Goal: Task Accomplishment & Management: Manage account settings

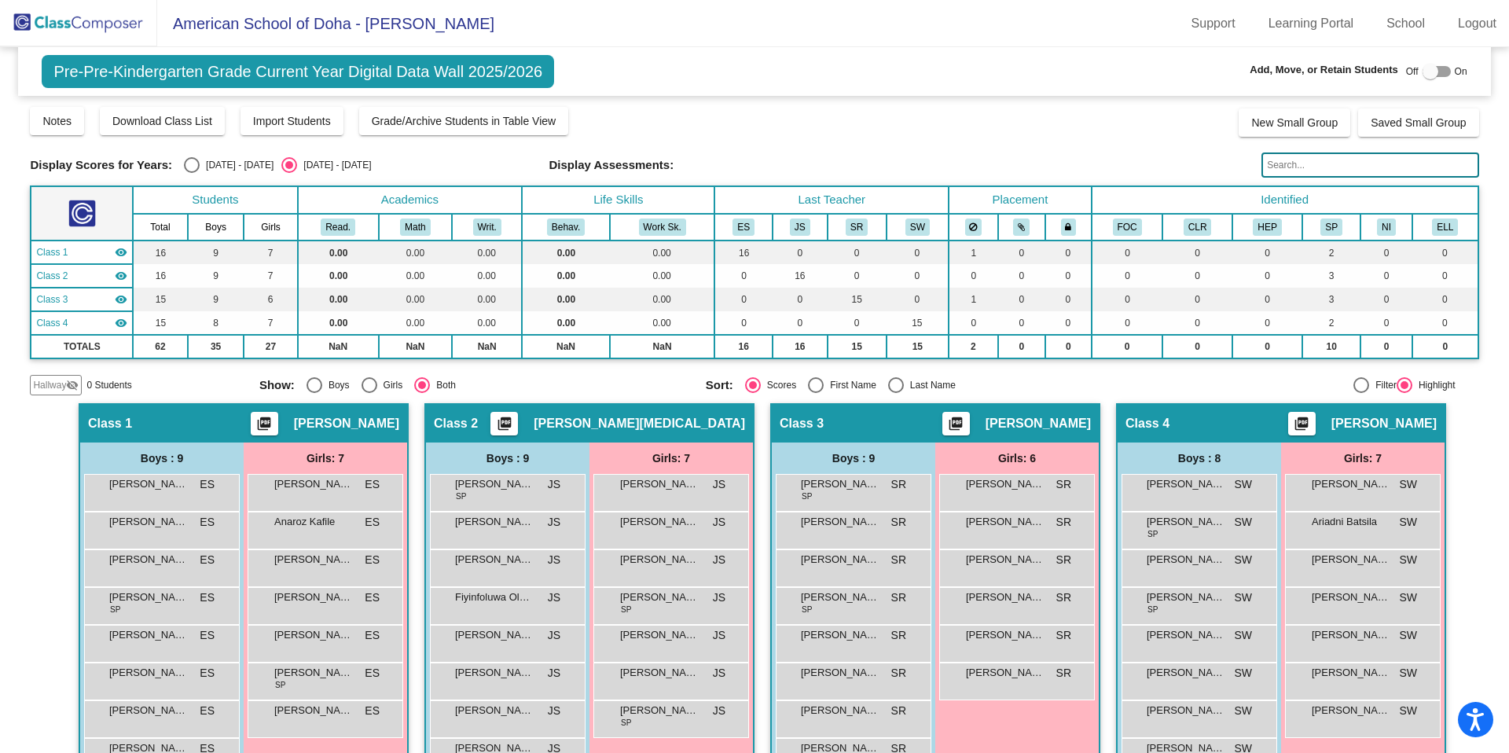
click at [121, 26] on img at bounding box center [78, 23] width 157 height 46
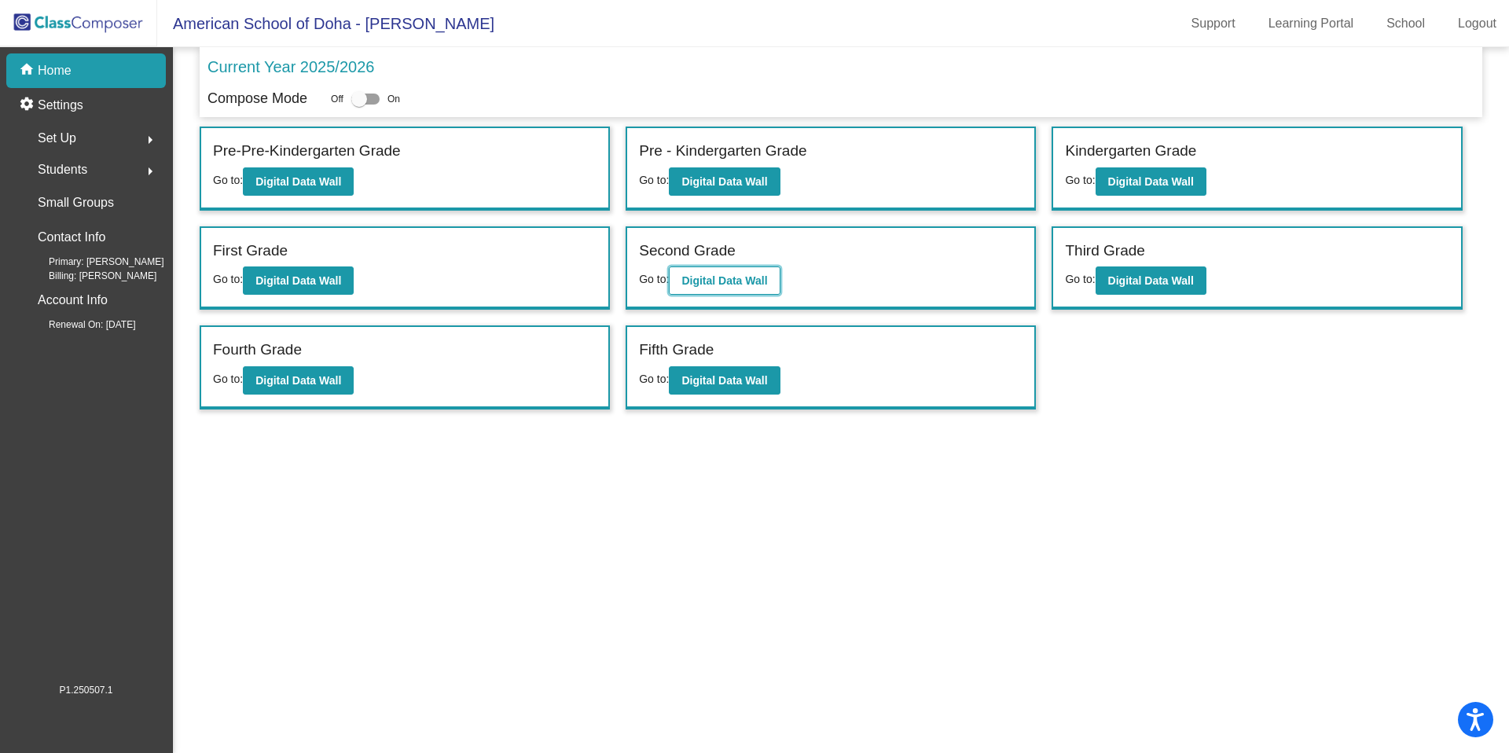
click at [771, 288] on button "Digital Data Wall" at bounding box center [724, 280] width 111 height 28
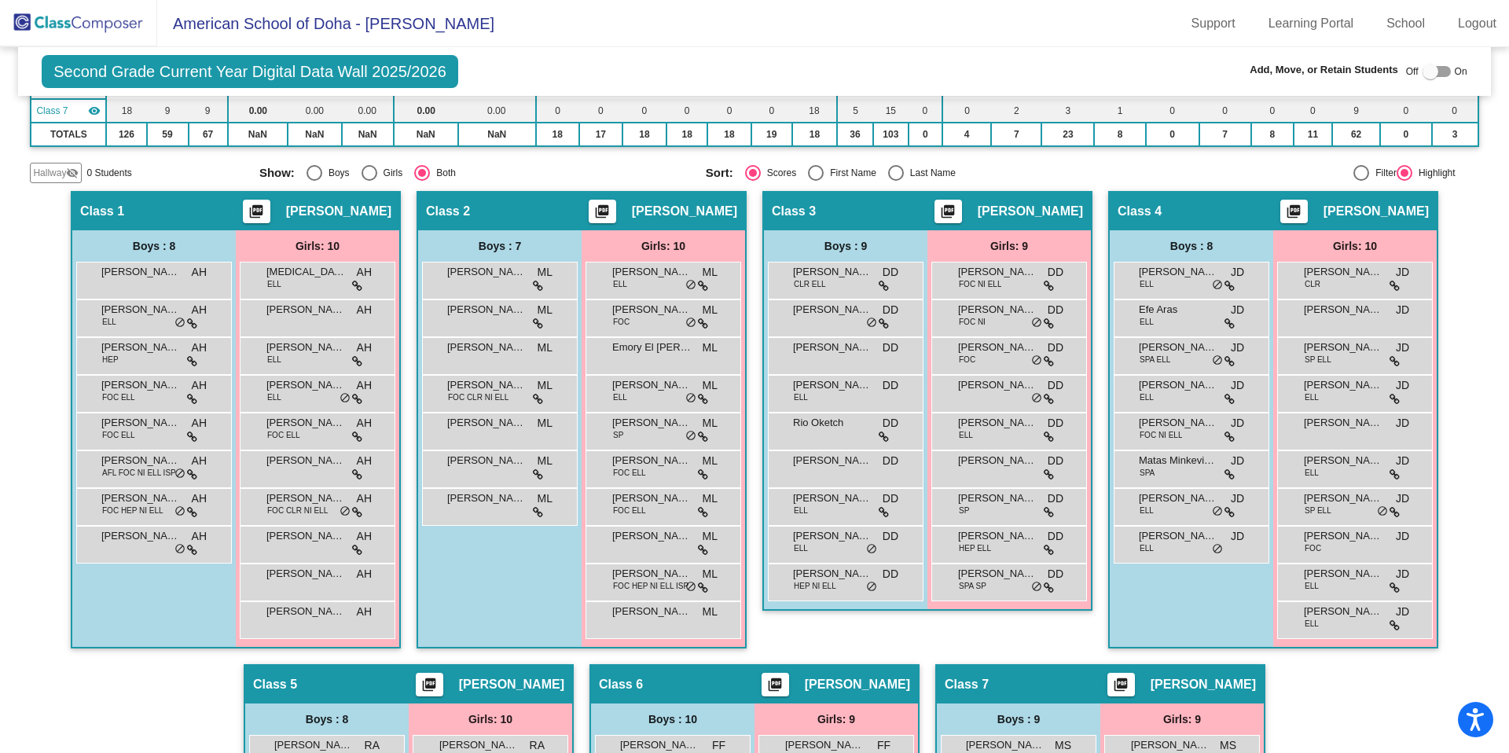
scroll to position [284, 0]
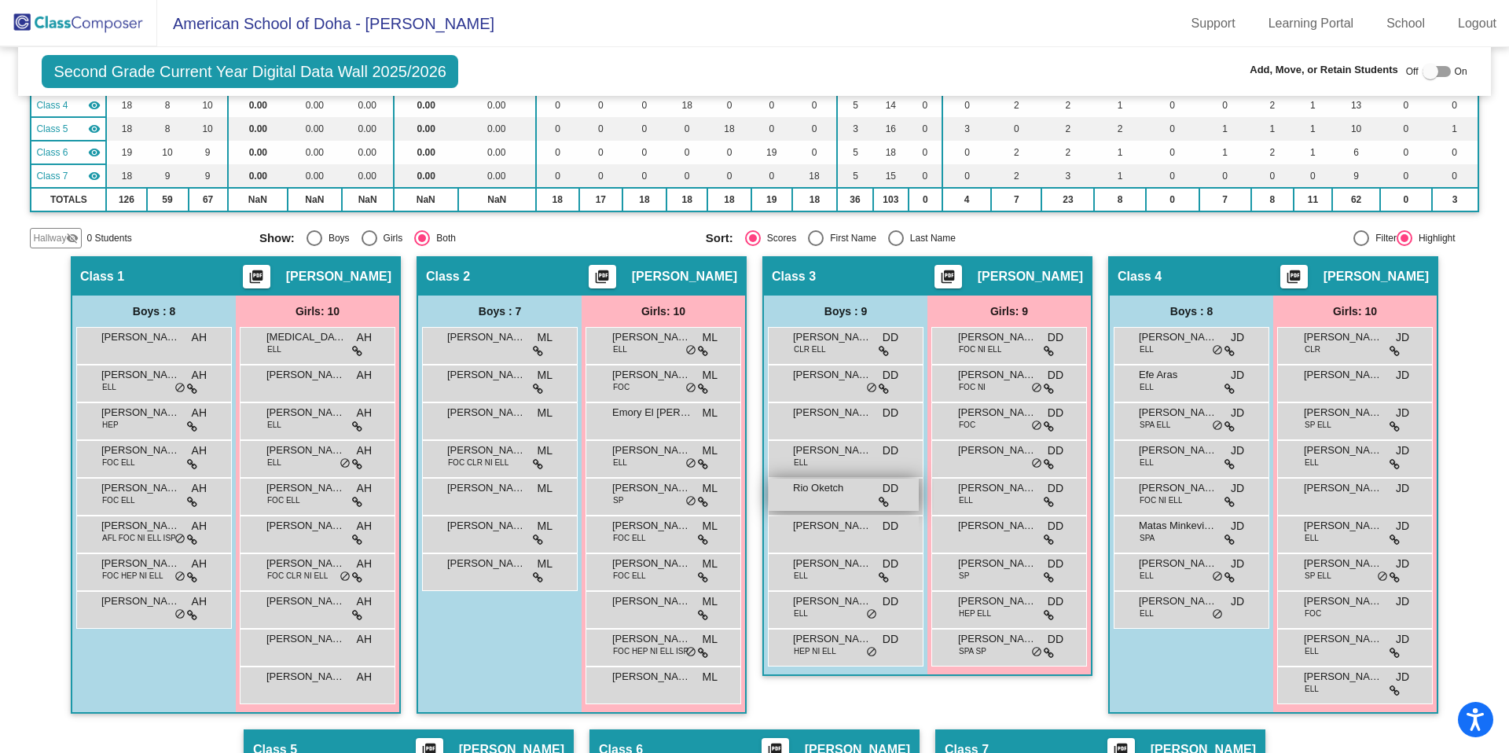
scroll to position [231, 0]
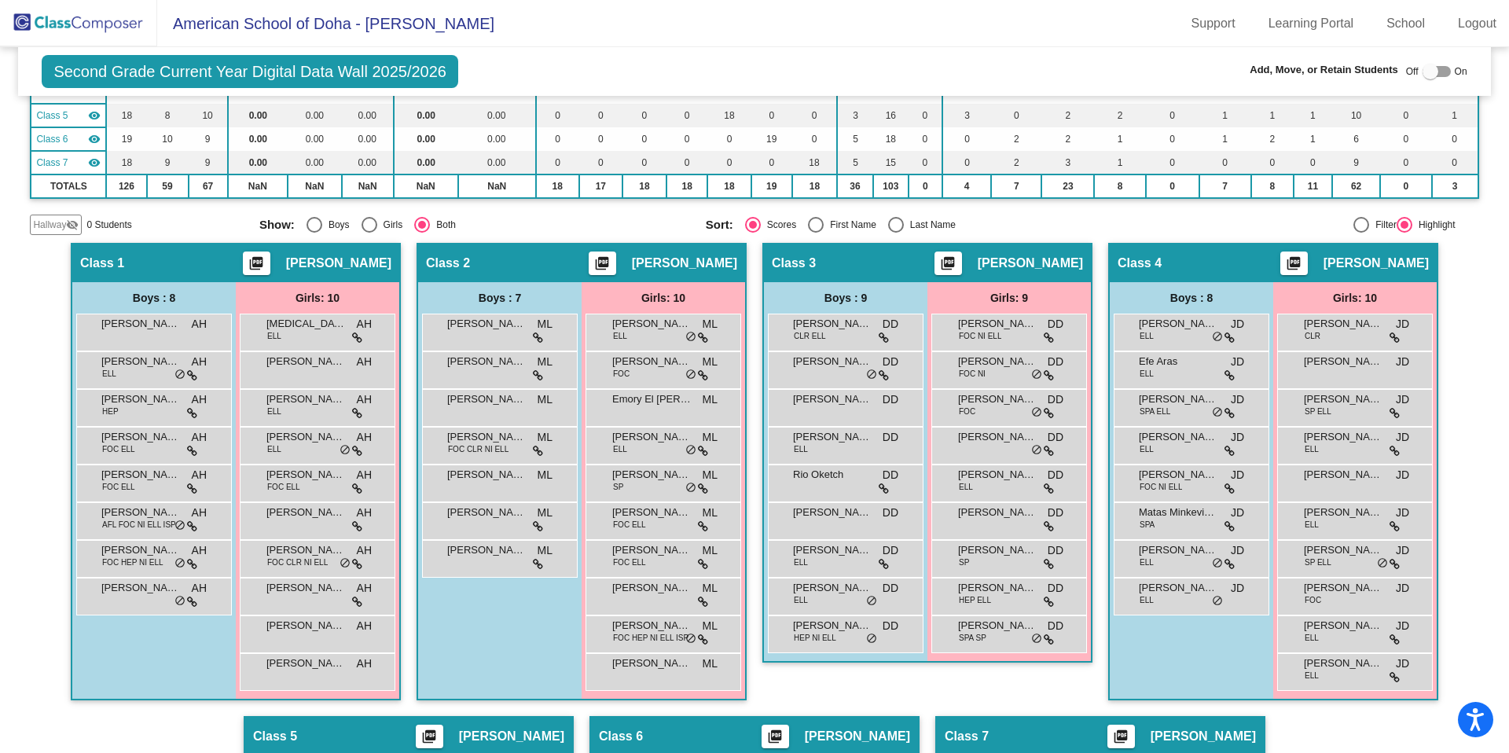
click at [61, 220] on span "Hallway" at bounding box center [49, 225] width 33 height 14
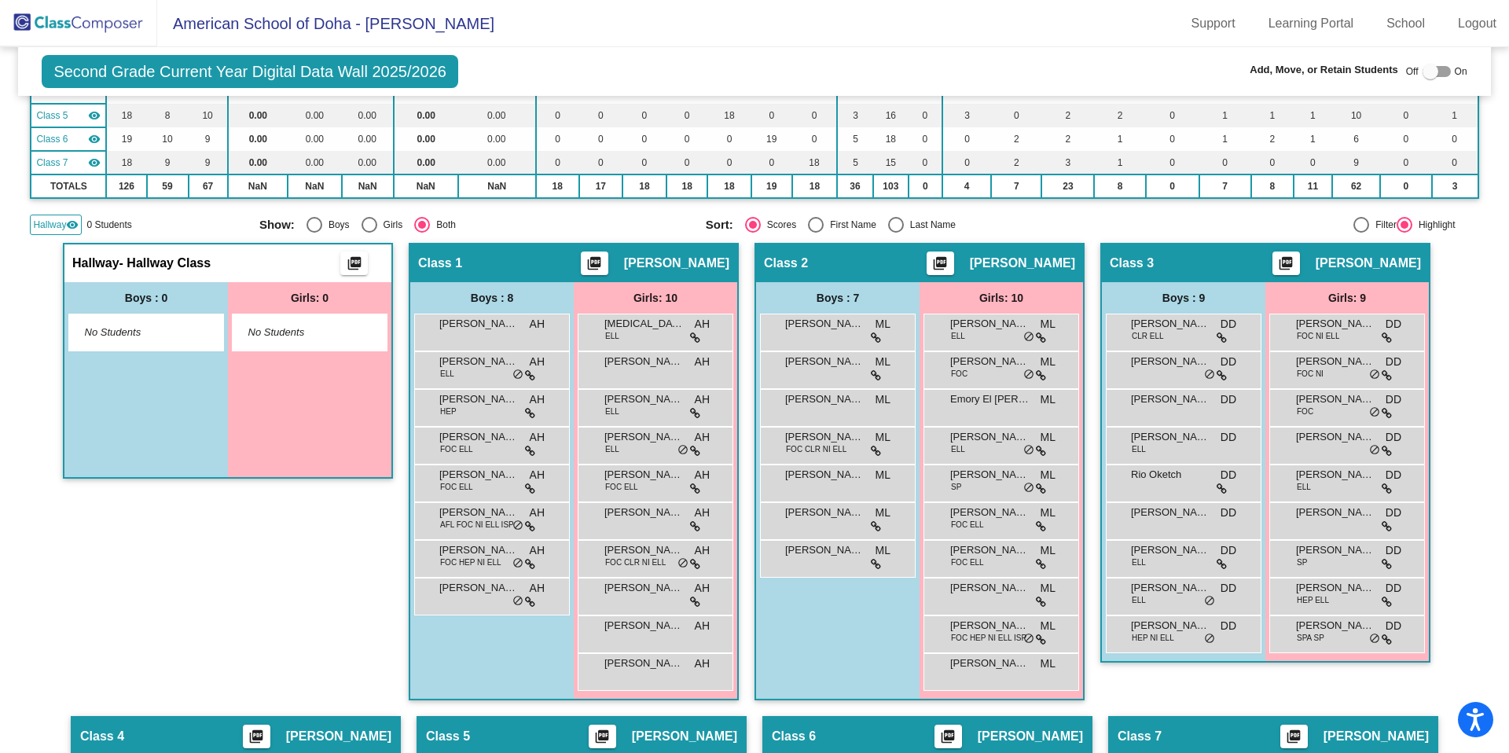
click at [345, 271] on mat-icon "picture_as_pdf" at bounding box center [354, 266] width 19 height 22
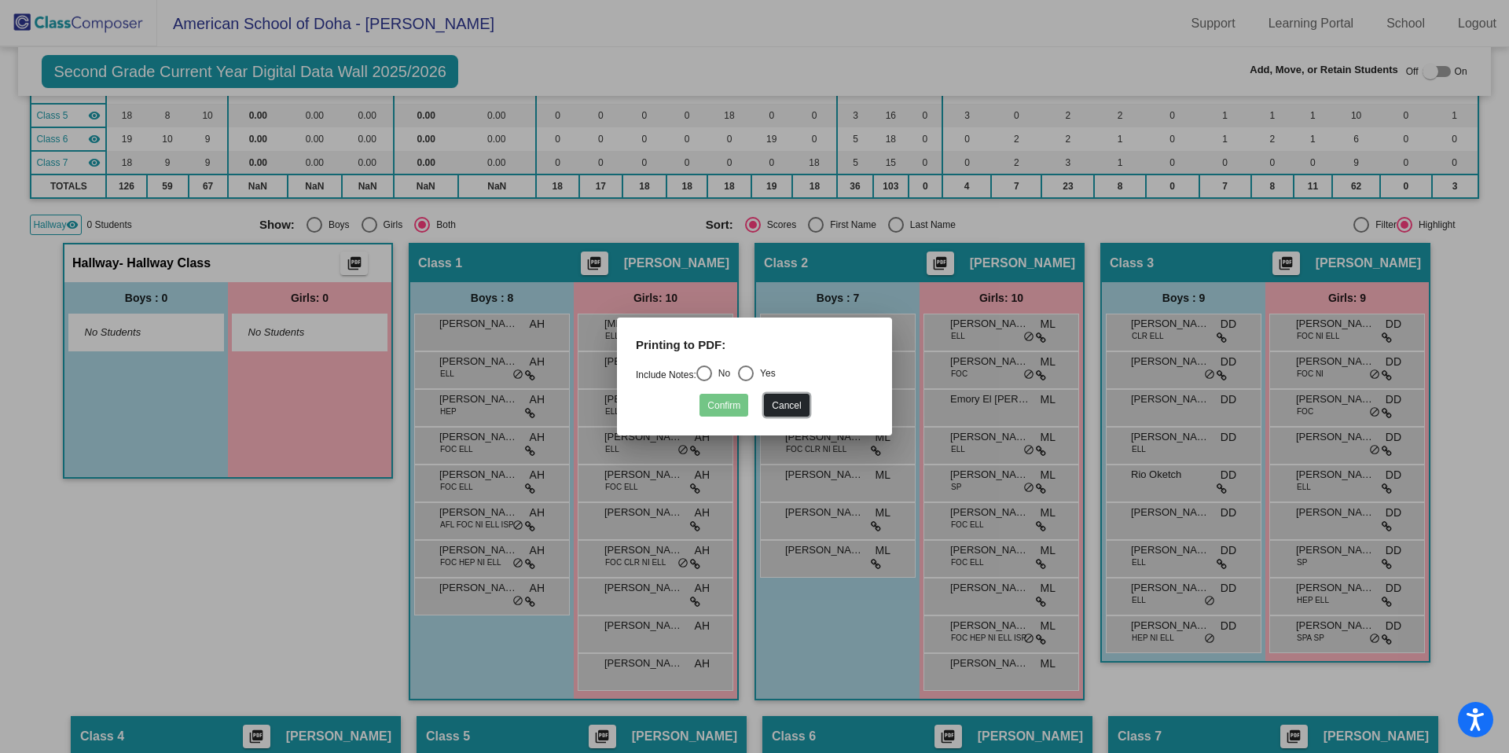
click at [784, 395] on button "Cancel" at bounding box center [786, 405] width 45 height 23
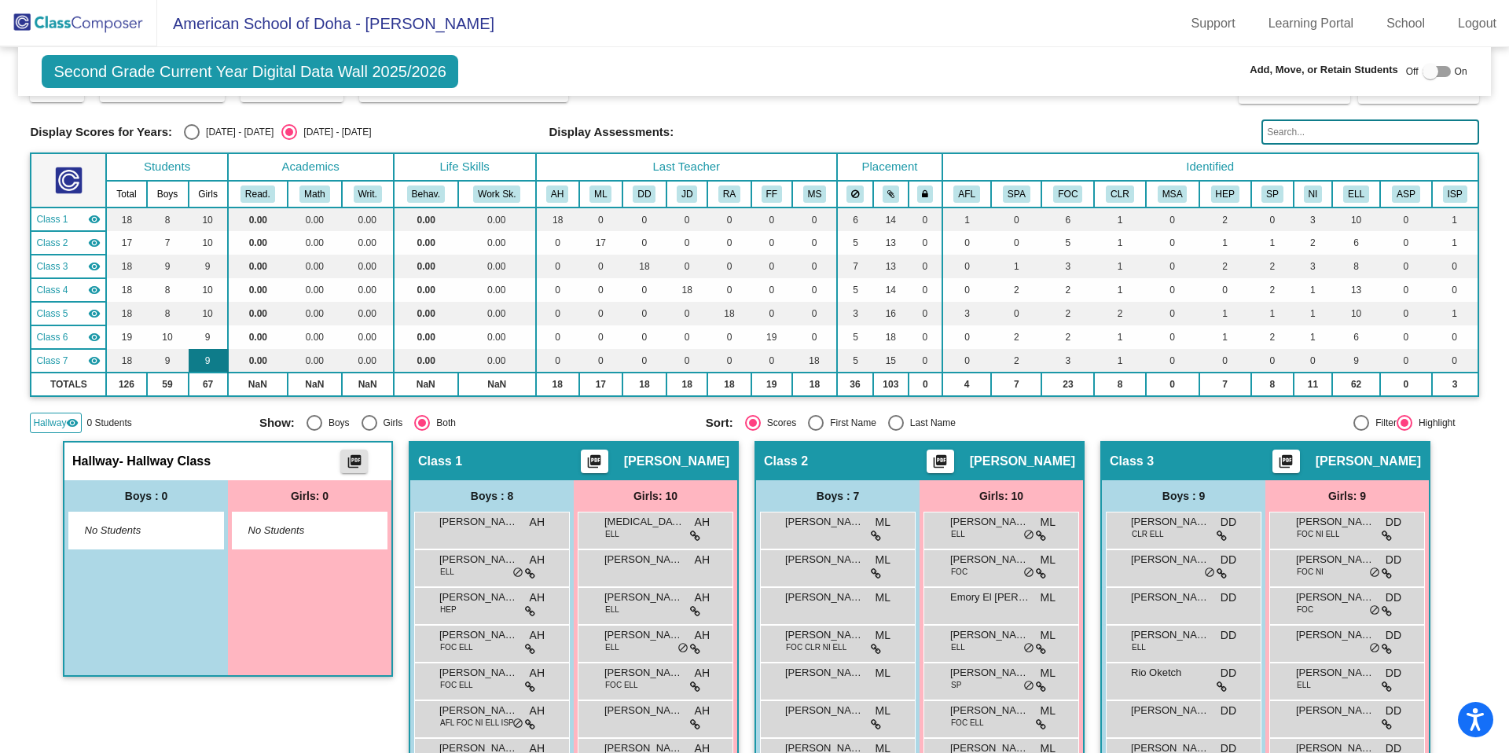
scroll to position [0, 0]
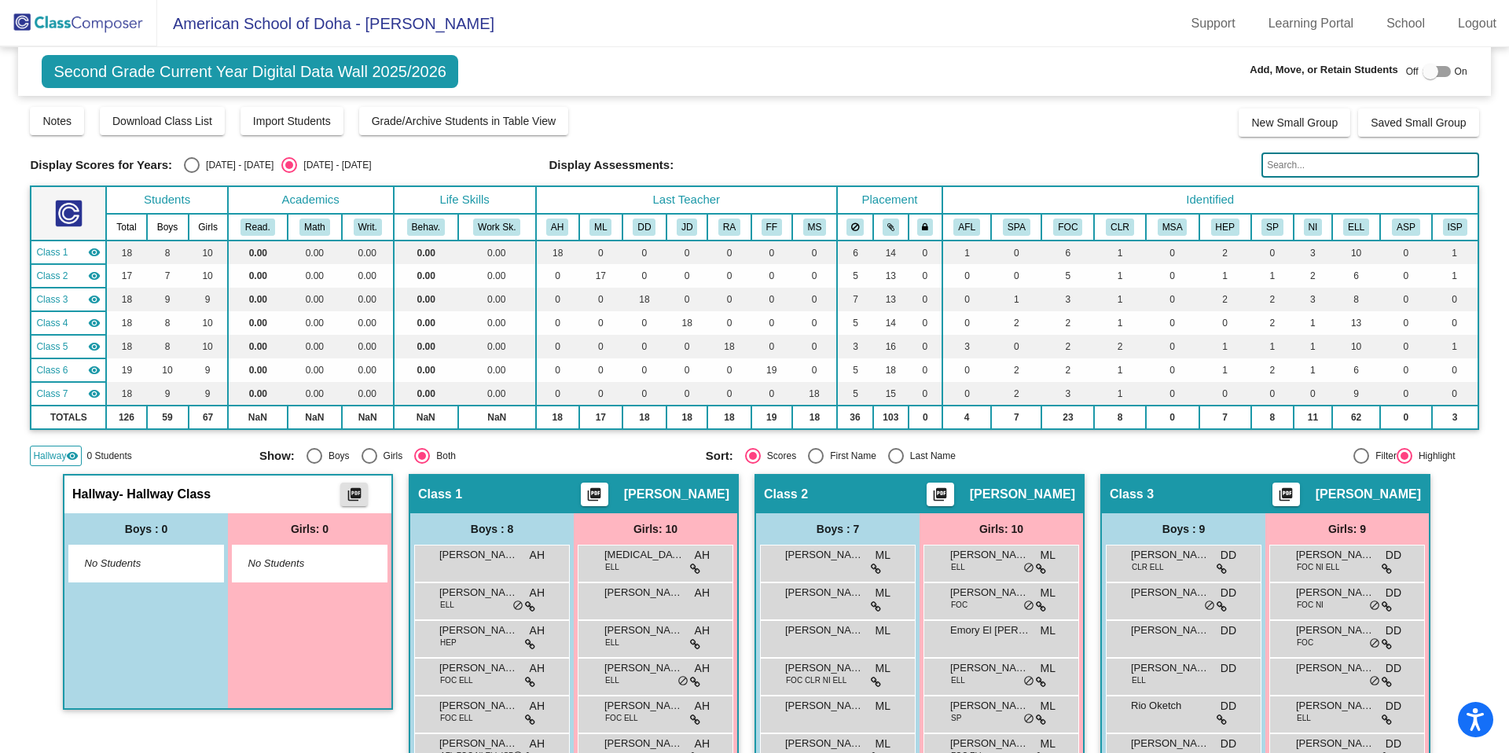
click at [1422, 76] on div at bounding box center [1430, 72] width 16 height 16
checkbox input "true"
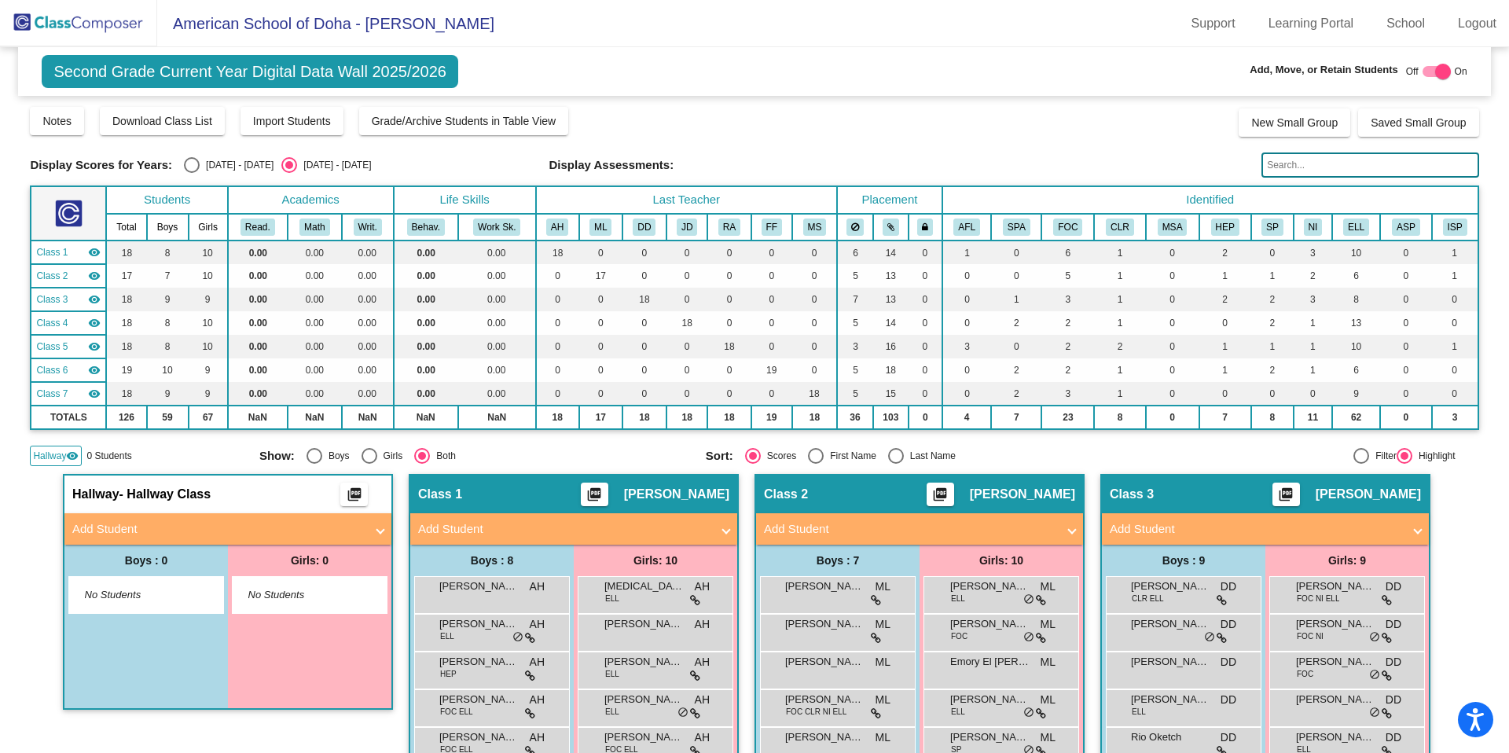
click at [94, 36] on img at bounding box center [78, 23] width 157 height 46
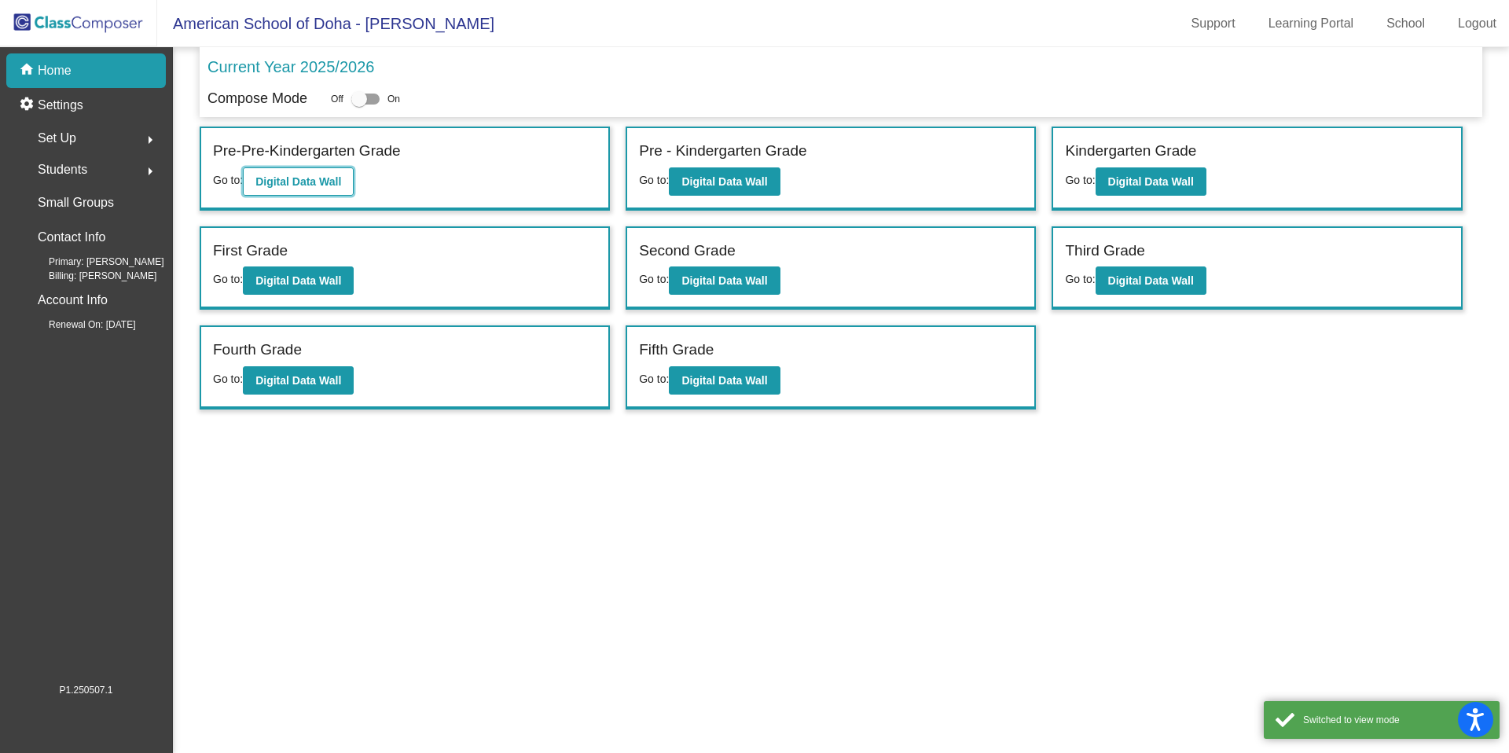
click at [336, 179] on b "Digital Data Wall" at bounding box center [298, 181] width 86 height 13
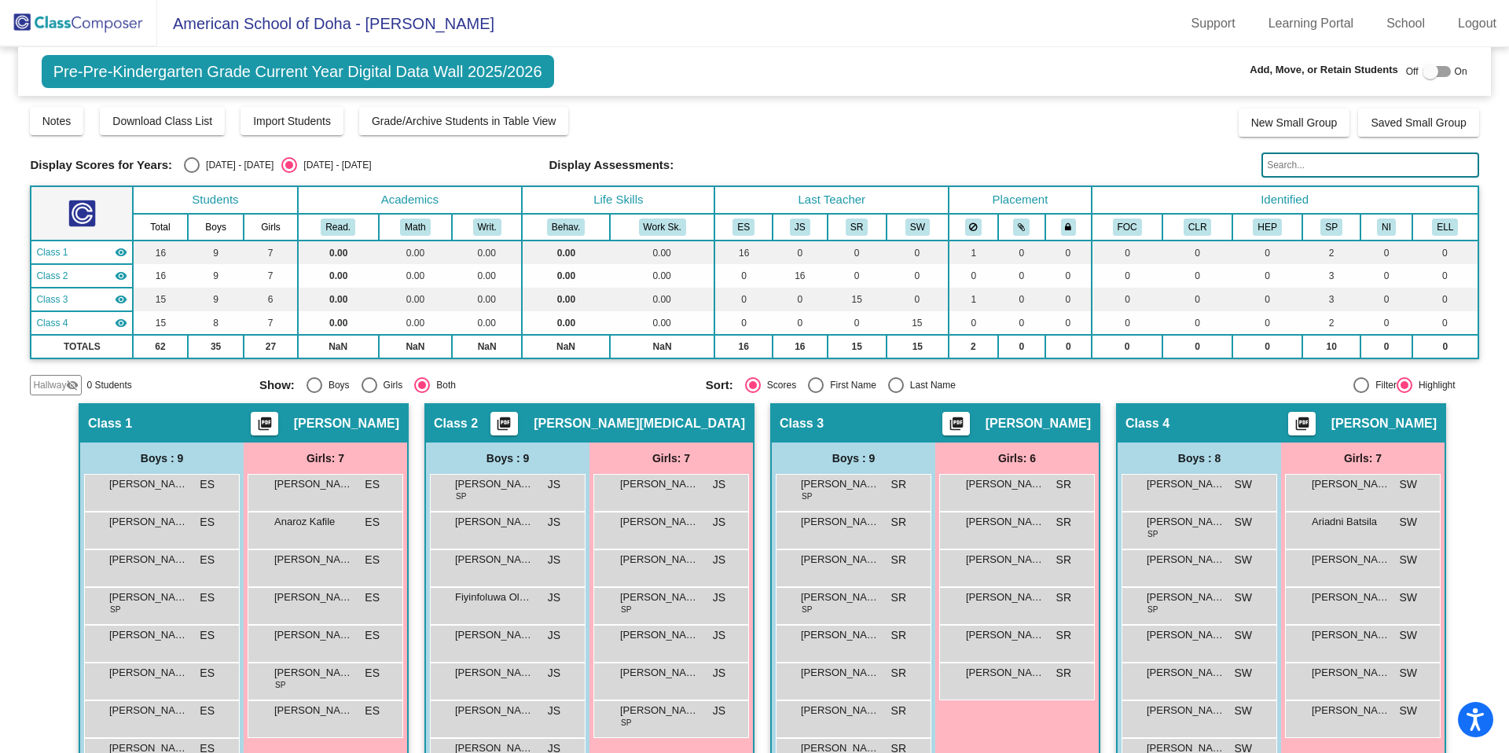
scroll to position [86, 0]
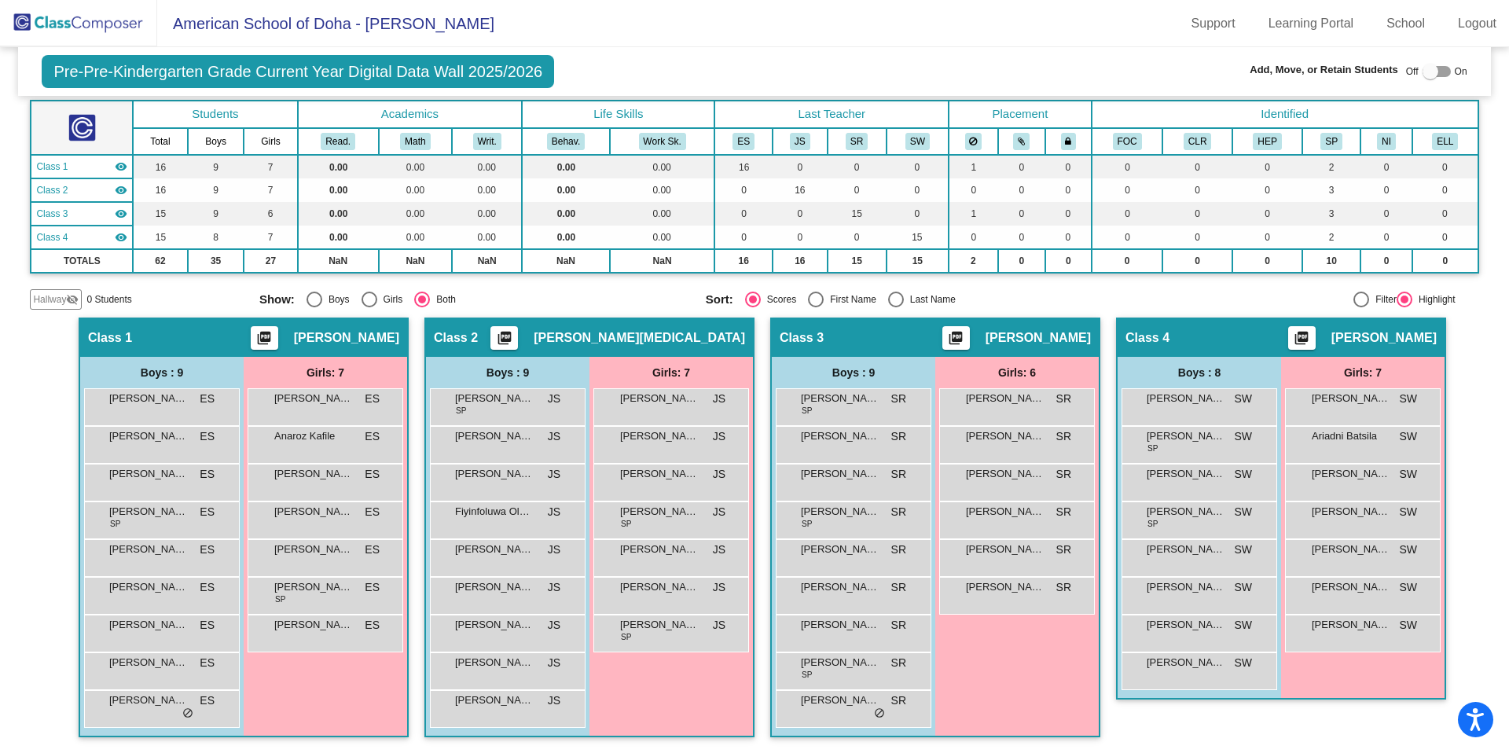
click at [85, 24] on img at bounding box center [78, 23] width 157 height 46
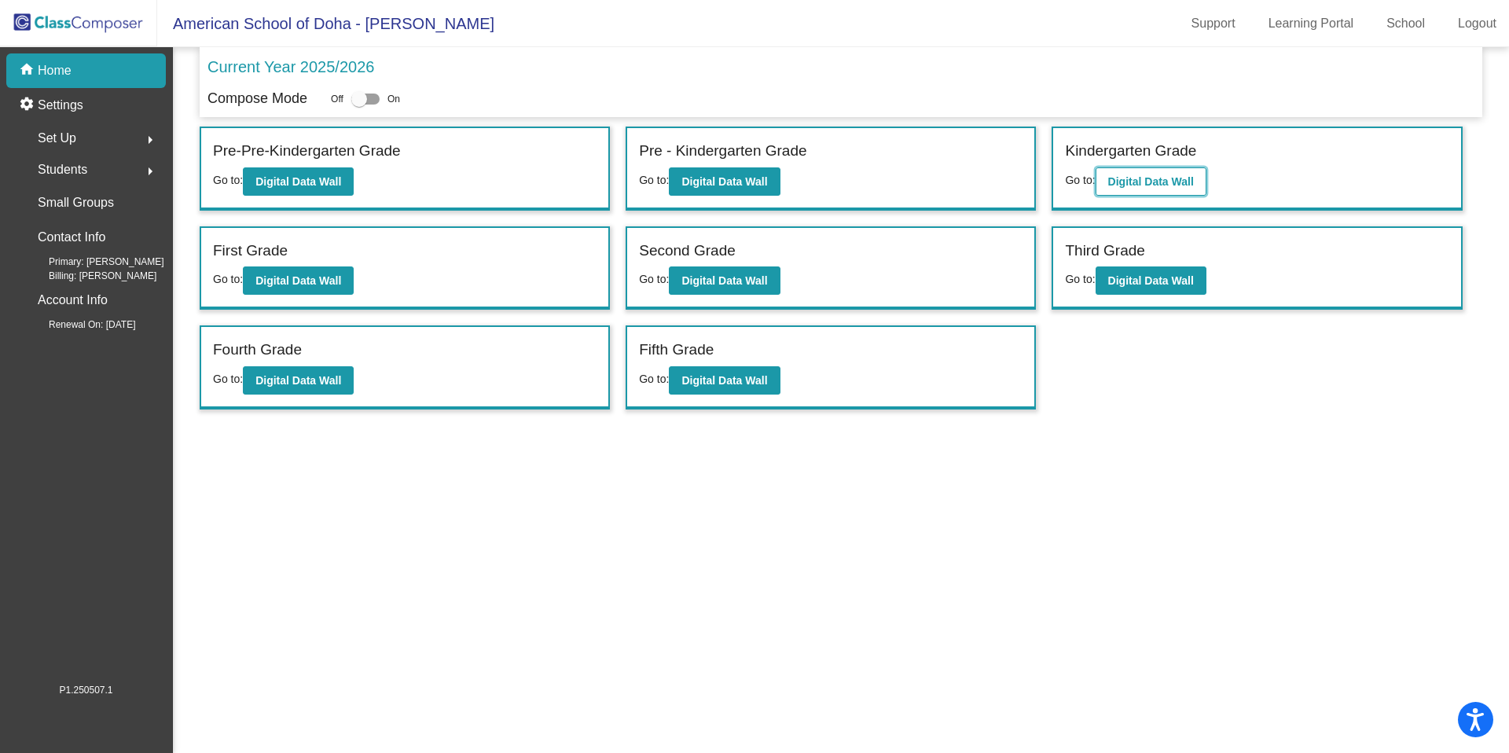
click at [1131, 175] on b "Digital Data Wall" at bounding box center [1151, 181] width 86 height 13
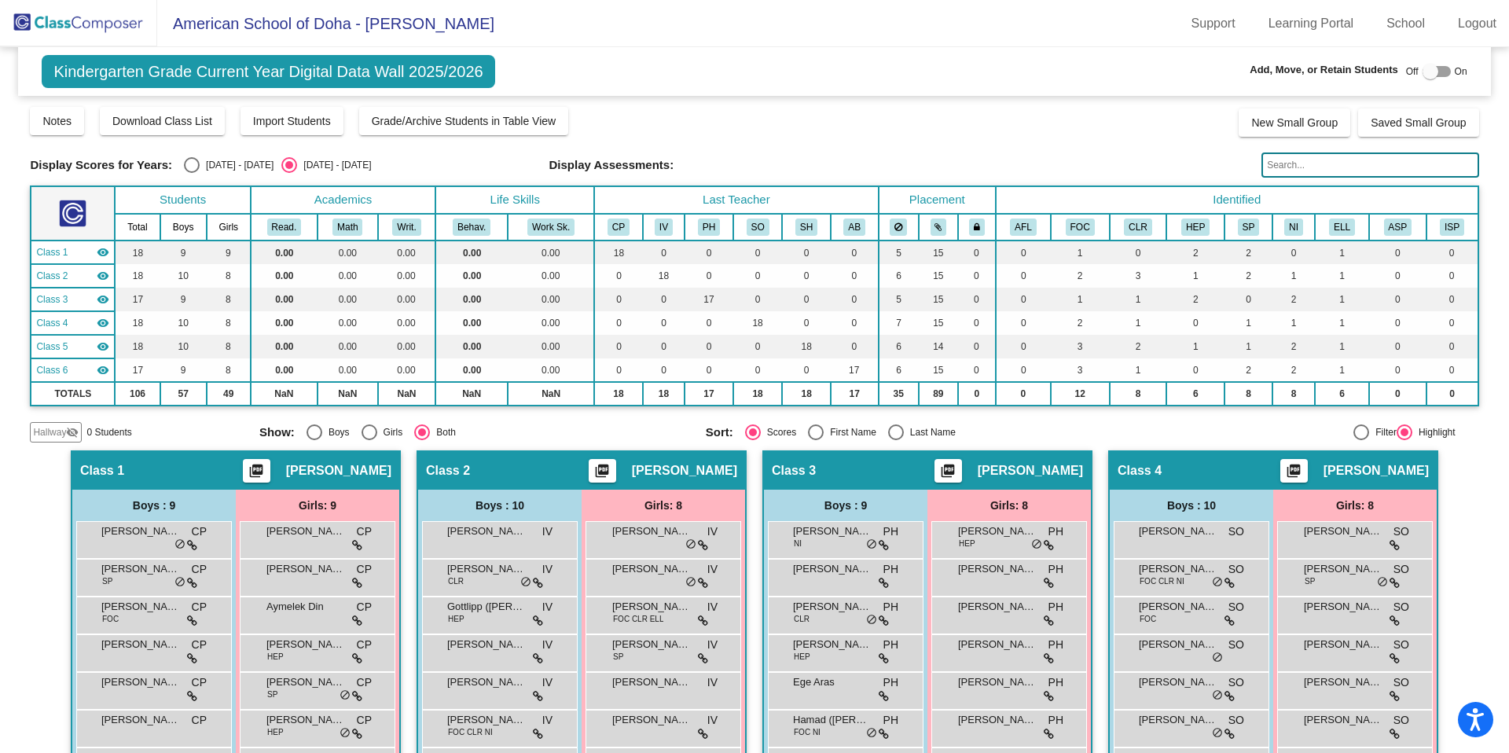
click at [1323, 158] on input "text" at bounding box center [1369, 164] width 217 height 25
click at [90, 10] on img at bounding box center [78, 23] width 157 height 46
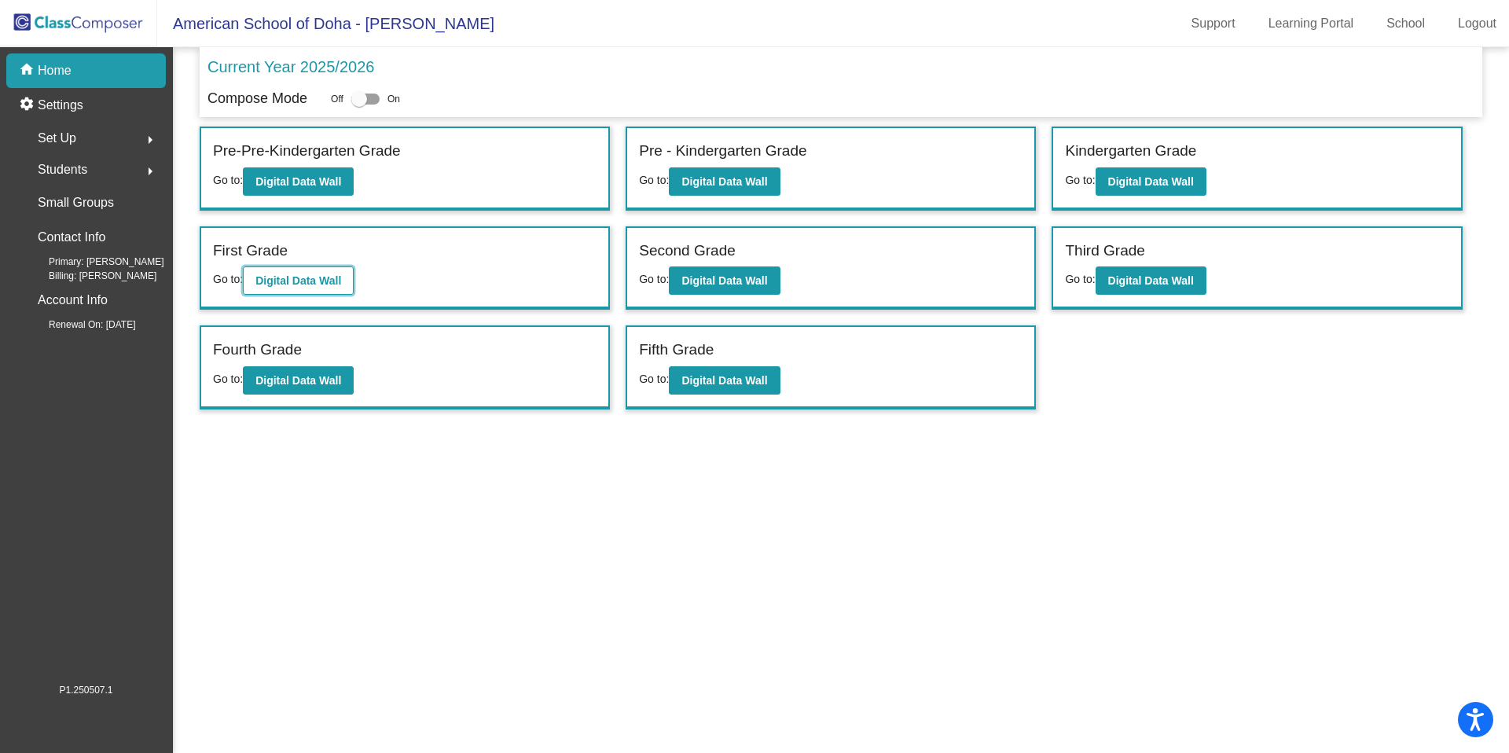
click at [319, 267] on button "Digital Data Wall" at bounding box center [298, 280] width 111 height 28
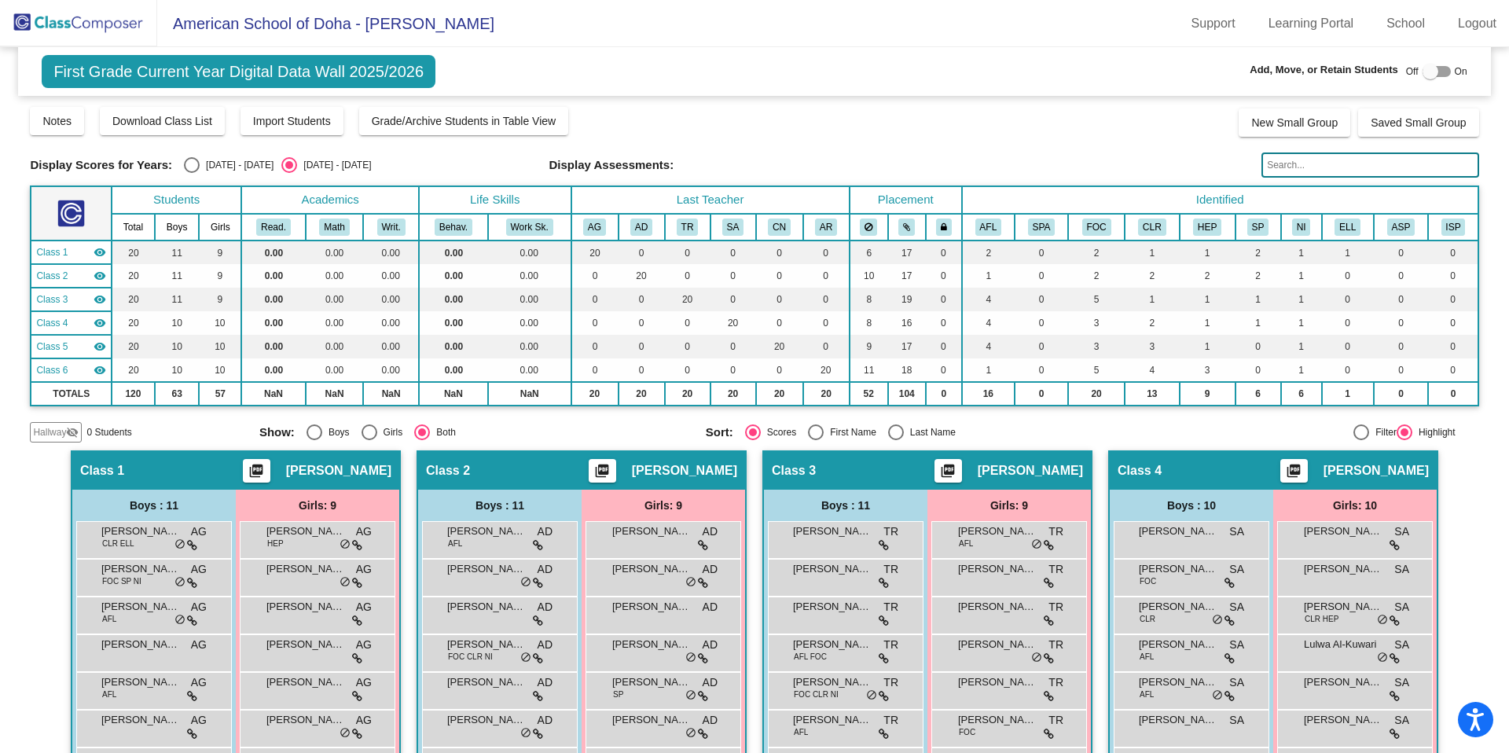
click at [87, 28] on img at bounding box center [78, 23] width 157 height 46
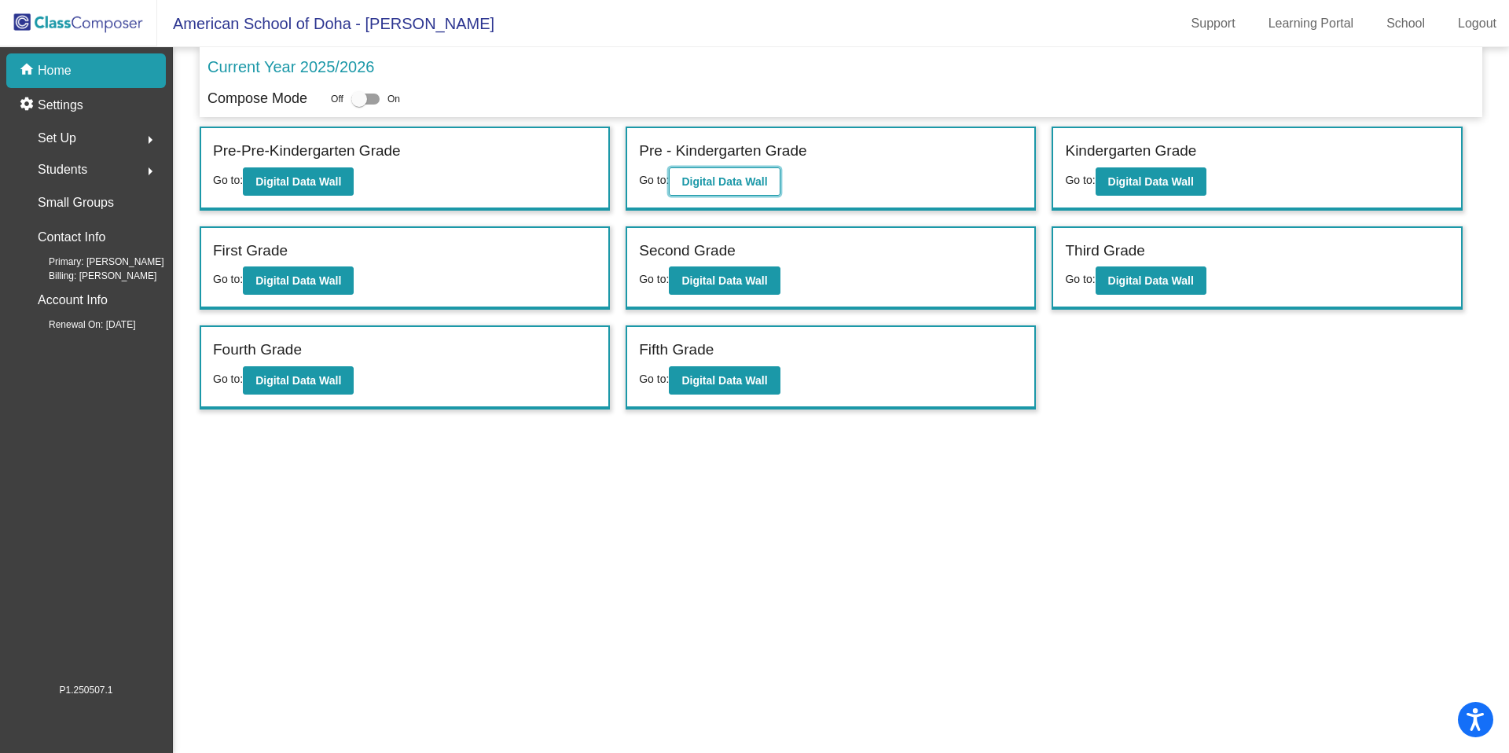
click at [738, 182] on b "Digital Data Wall" at bounding box center [724, 181] width 86 height 13
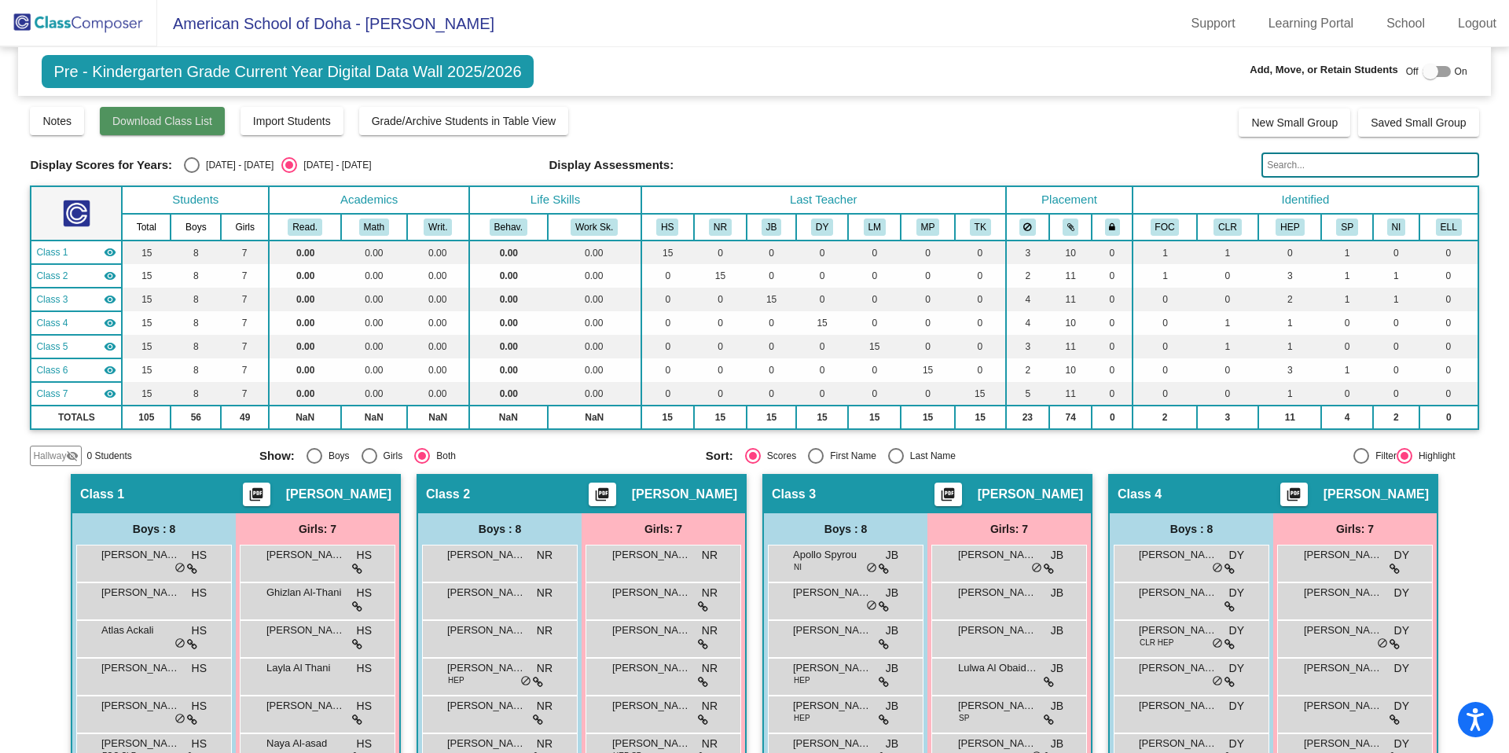
click at [208, 126] on span "Download Class List" at bounding box center [162, 121] width 100 height 13
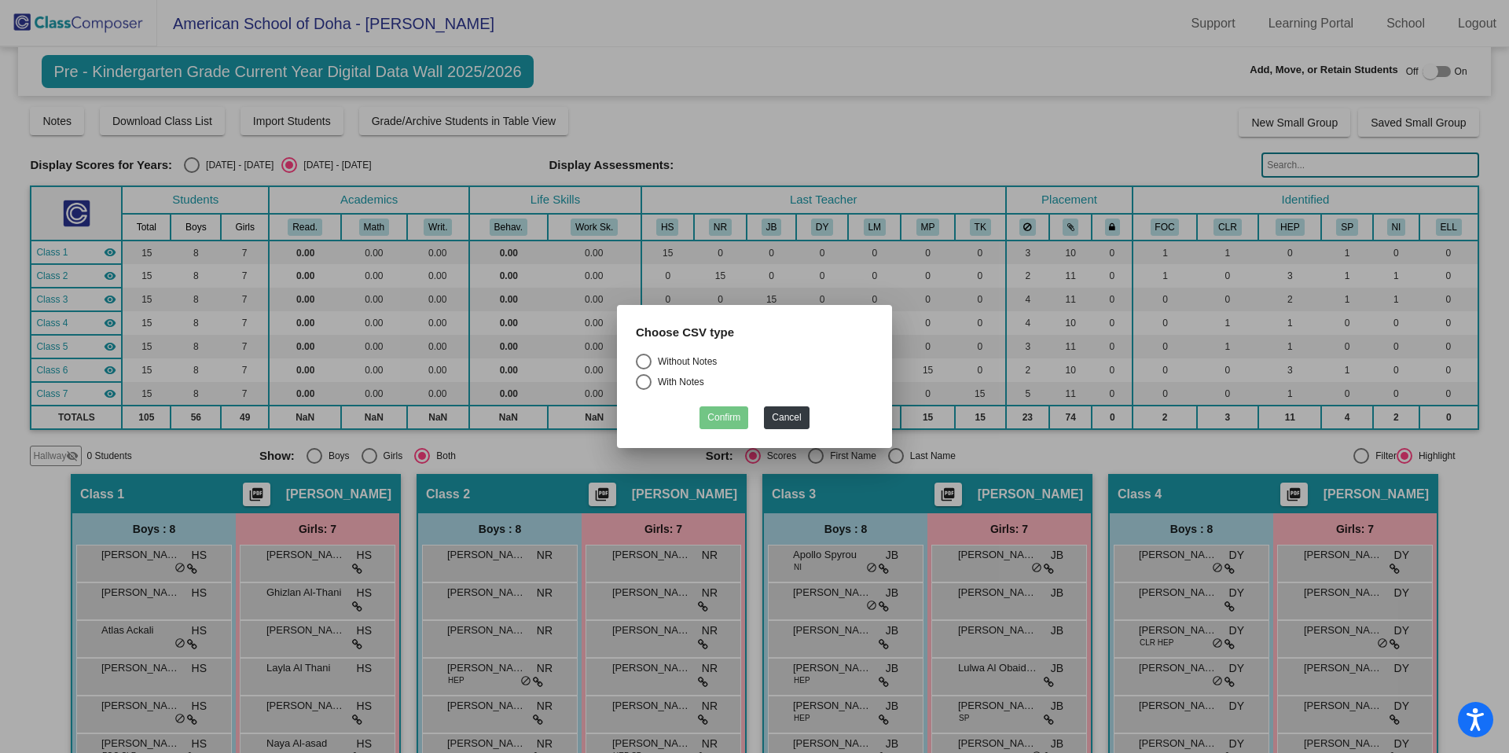
click at [647, 361] on div "Select an option" at bounding box center [644, 362] width 16 height 16
click at [644, 369] on input "Without Notes" at bounding box center [643, 369] width 1 height 1
radio input "true"
click at [732, 420] on button "Confirm" at bounding box center [723, 417] width 49 height 23
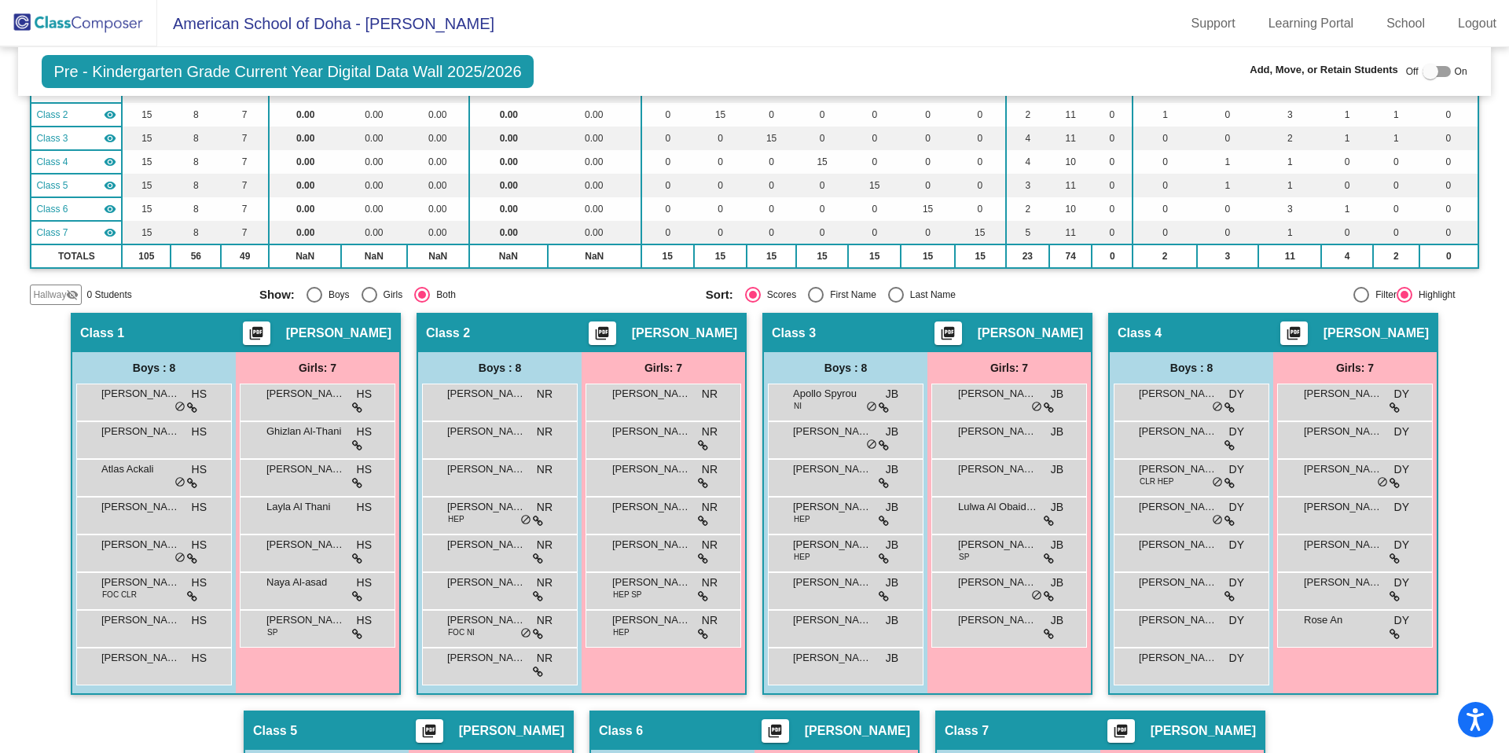
scroll to position [167, 0]
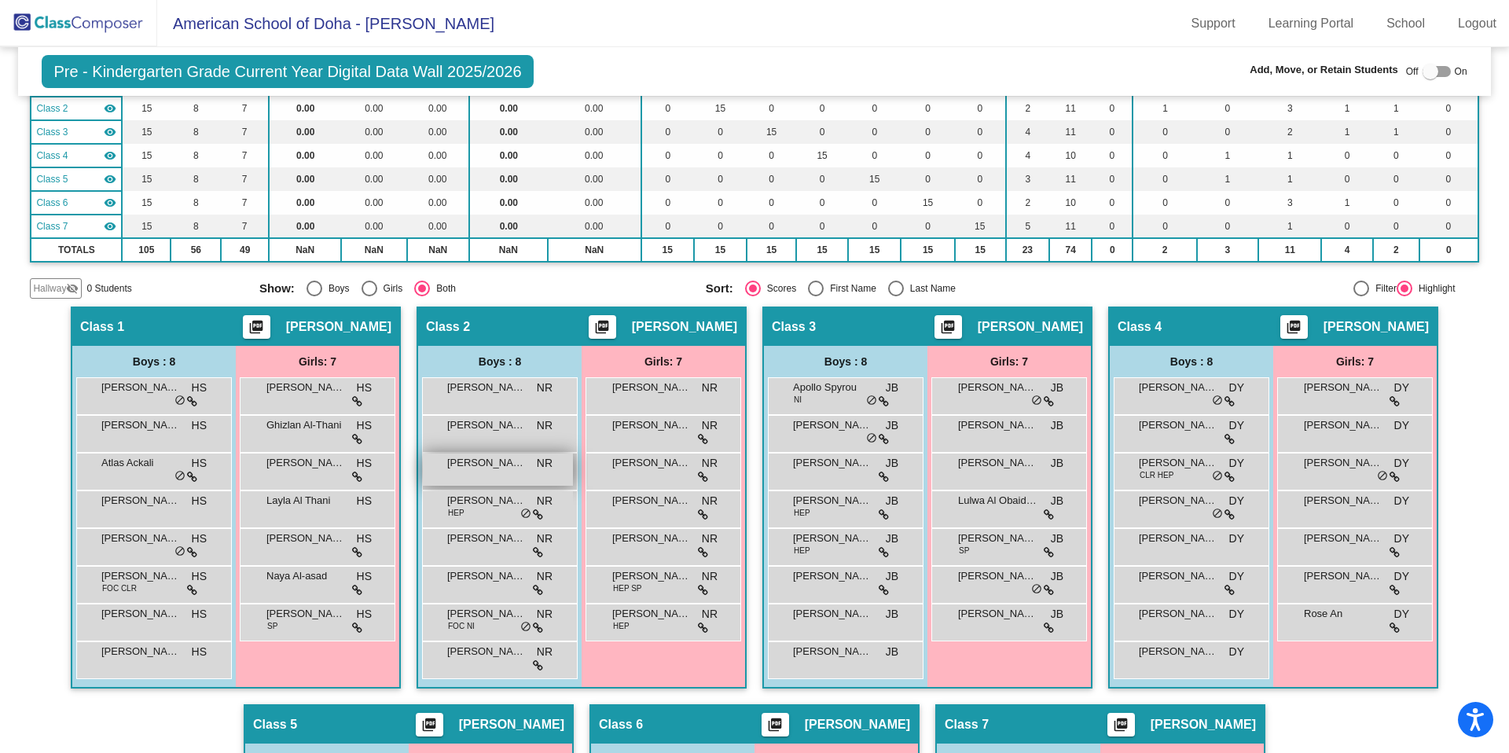
click at [510, 468] on span "[PERSON_NAME]" at bounding box center [486, 463] width 79 height 16
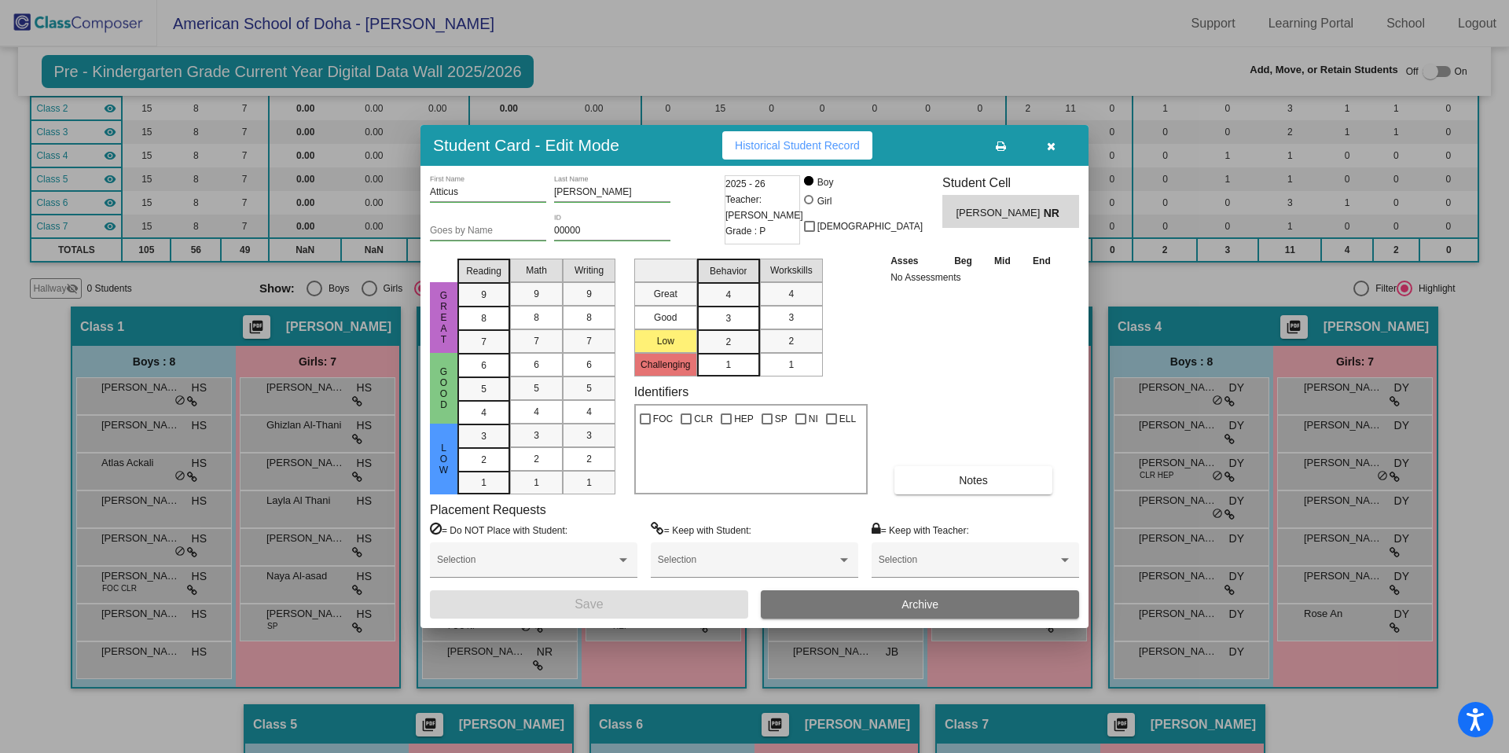
click at [613, 238] on div "00000 ID" at bounding box center [612, 227] width 116 height 27
click at [599, 221] on div "00000 ID" at bounding box center [612, 227] width 116 height 27
click at [592, 226] on input "00000" at bounding box center [612, 231] width 116 height 11
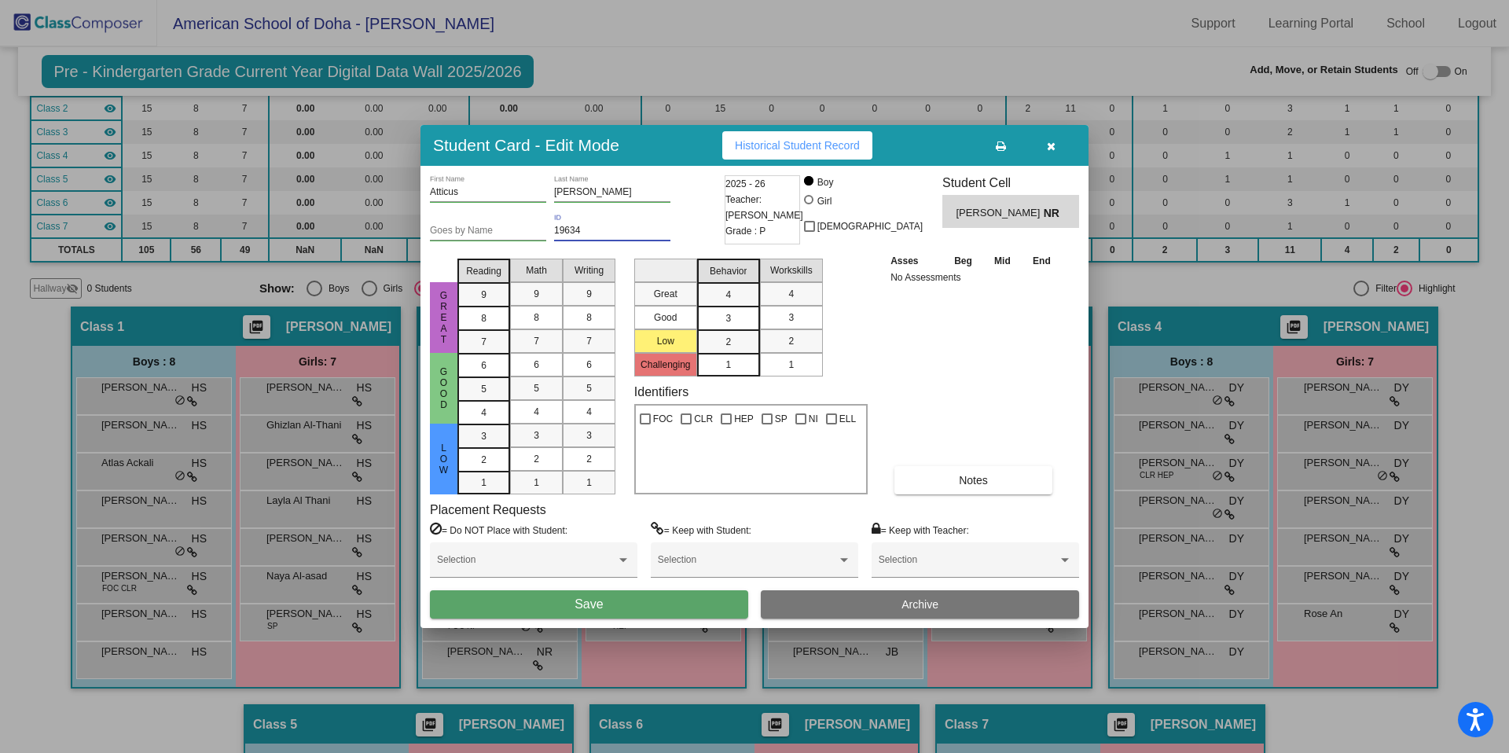
type input "19634"
click at [629, 604] on button "Save" at bounding box center [589, 604] width 318 height 28
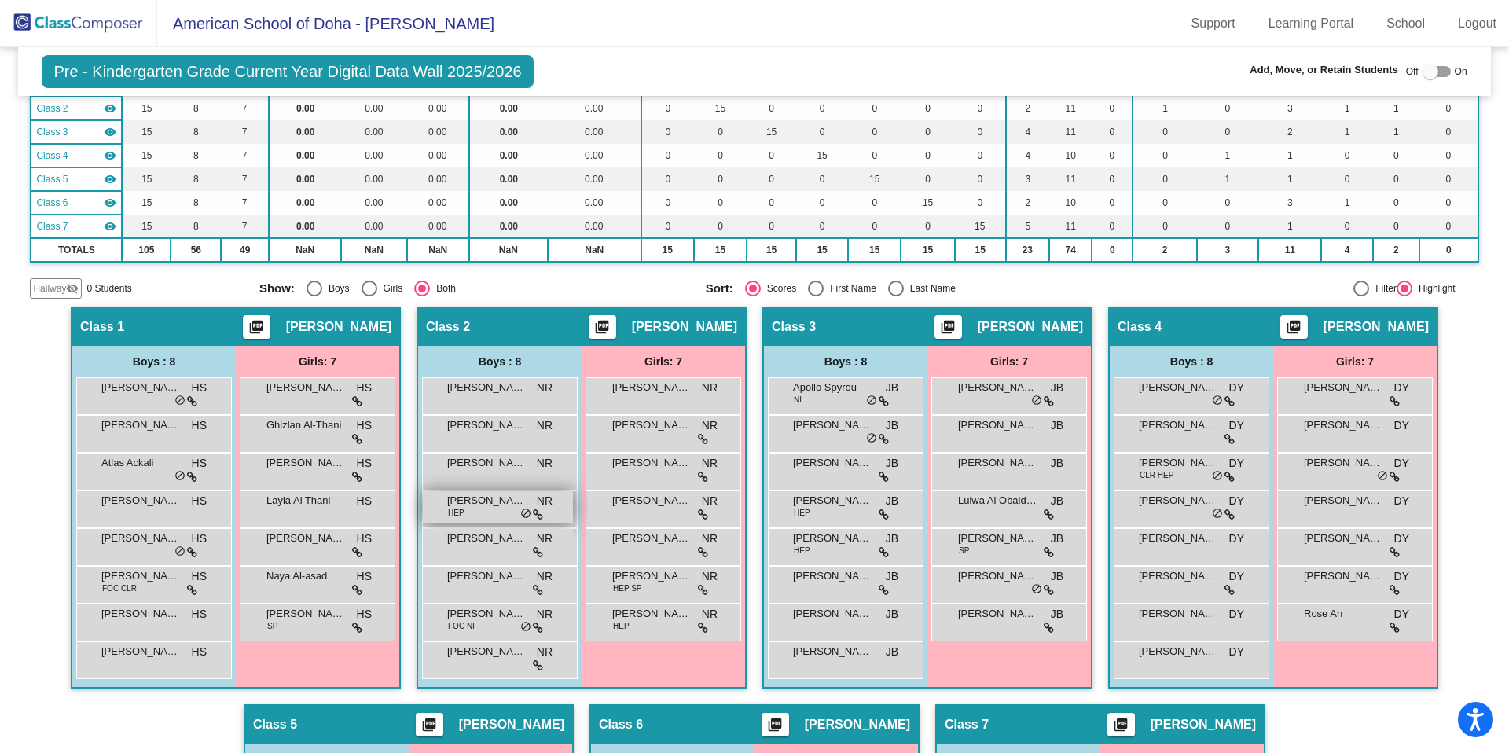
scroll to position [168, 0]
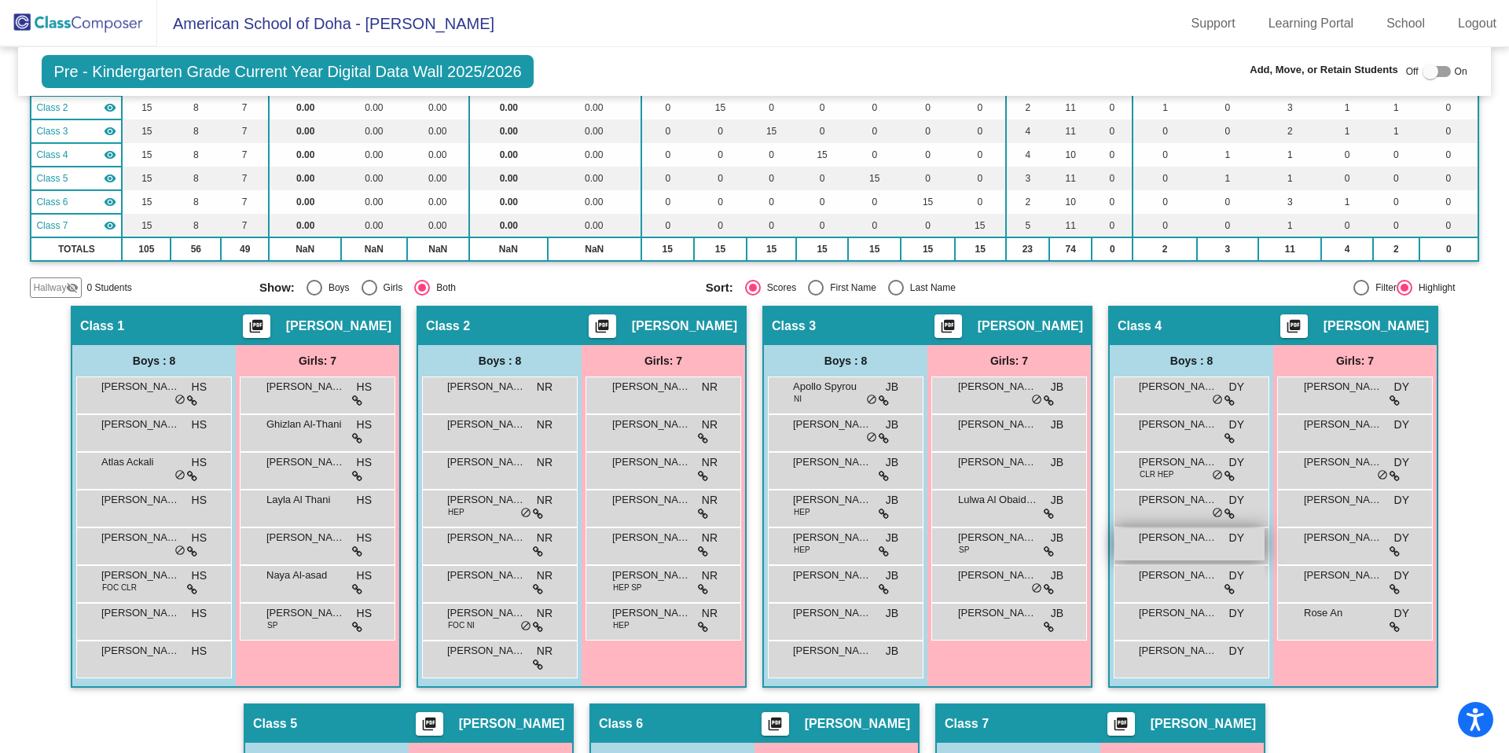
click at [1185, 548] on div "[PERSON_NAME] DY lock do_not_disturb_alt" at bounding box center [1189, 544] width 150 height 32
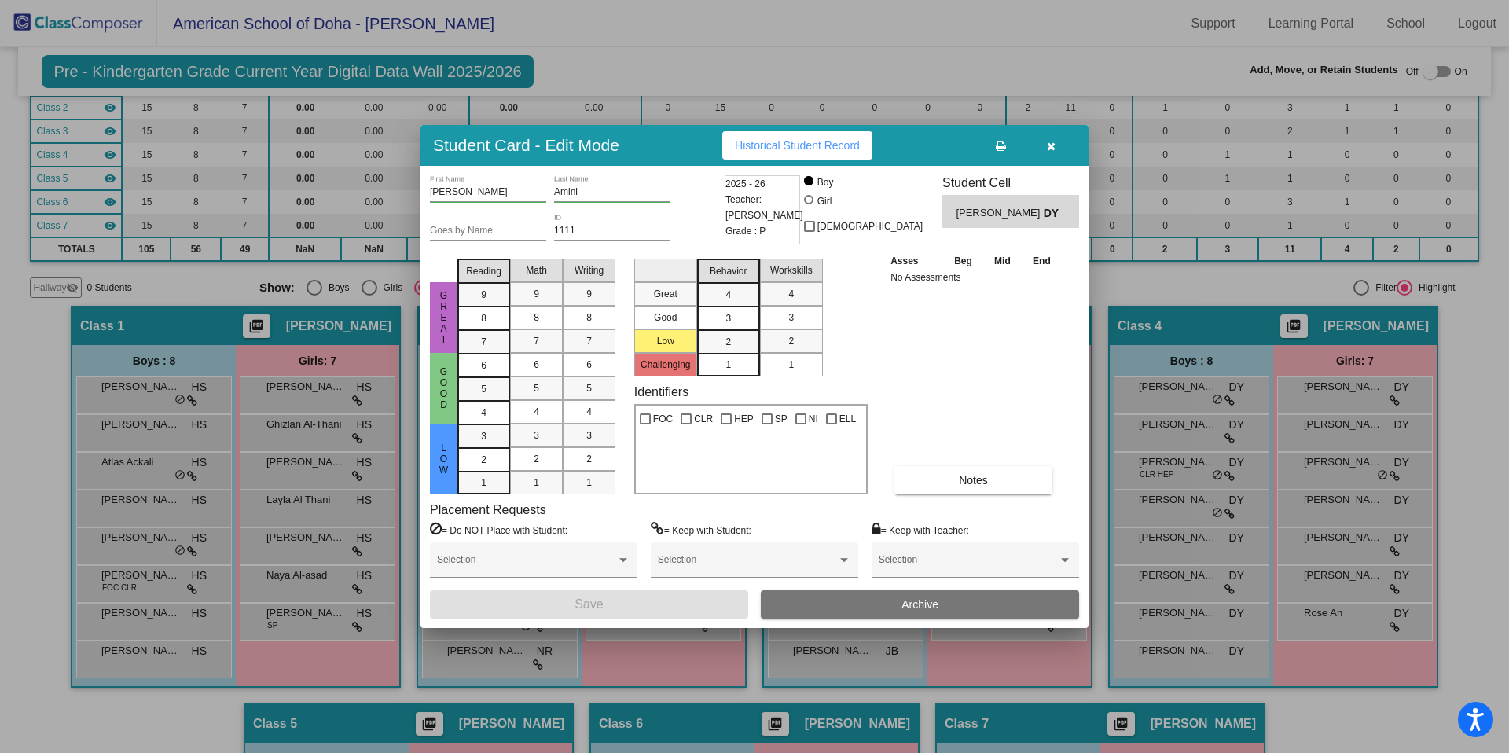
click at [596, 229] on input "1111" at bounding box center [612, 231] width 116 height 11
type input "19635"
click at [596, 606] on span "Save" at bounding box center [588, 603] width 28 height 13
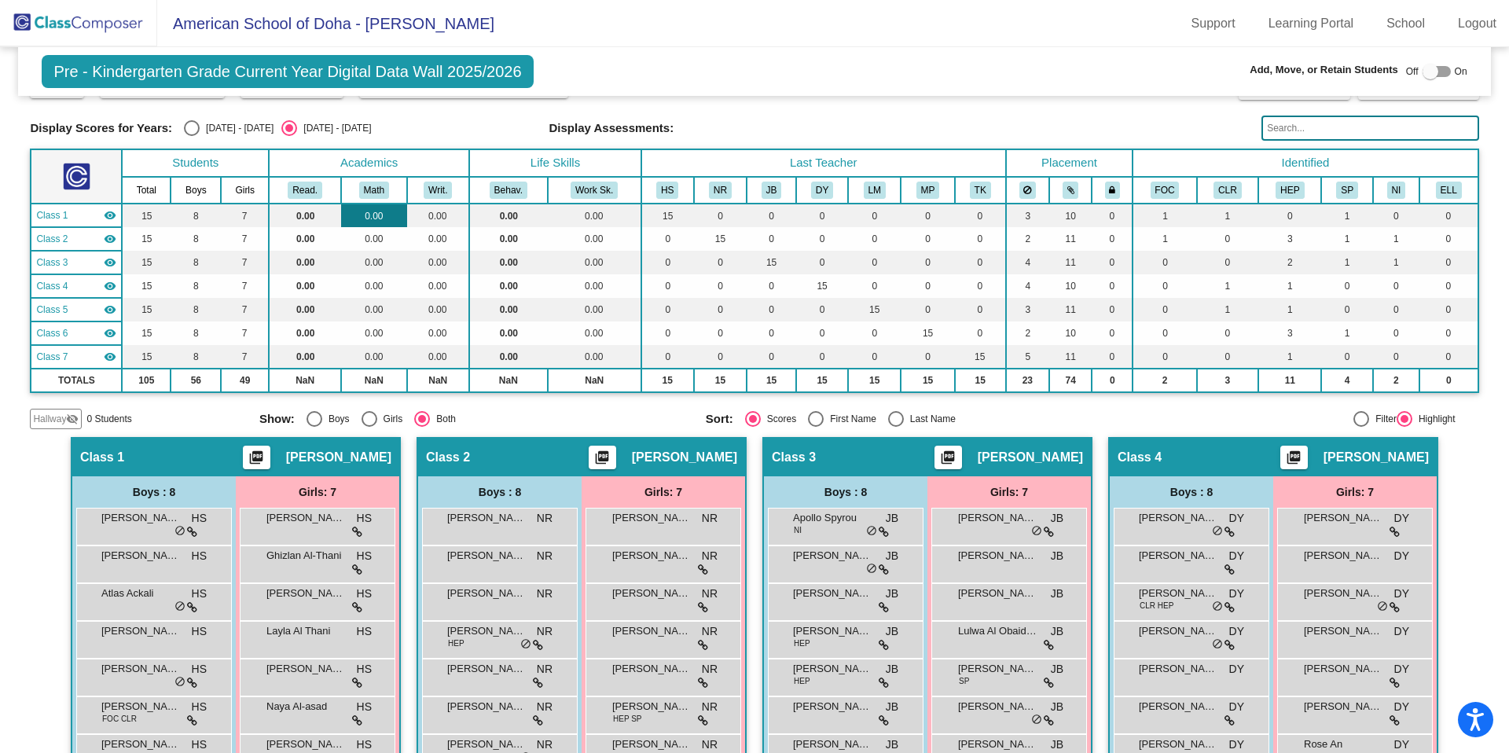
scroll to position [0, 0]
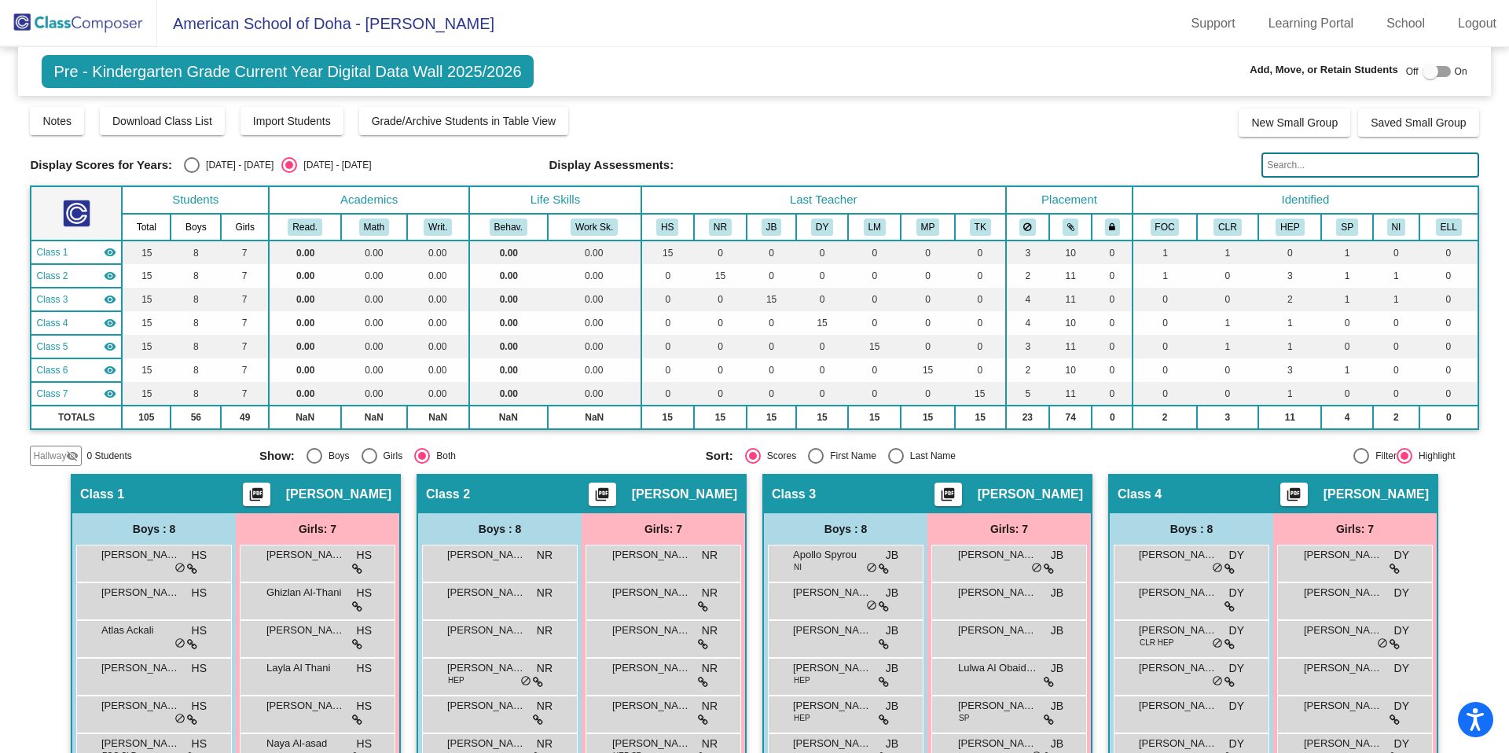
click at [193, 166] on div "Select an option" at bounding box center [192, 165] width 16 height 16
click at [192, 173] on input "[DATE] - [DATE]" at bounding box center [191, 173] width 1 height 1
radio input "true"
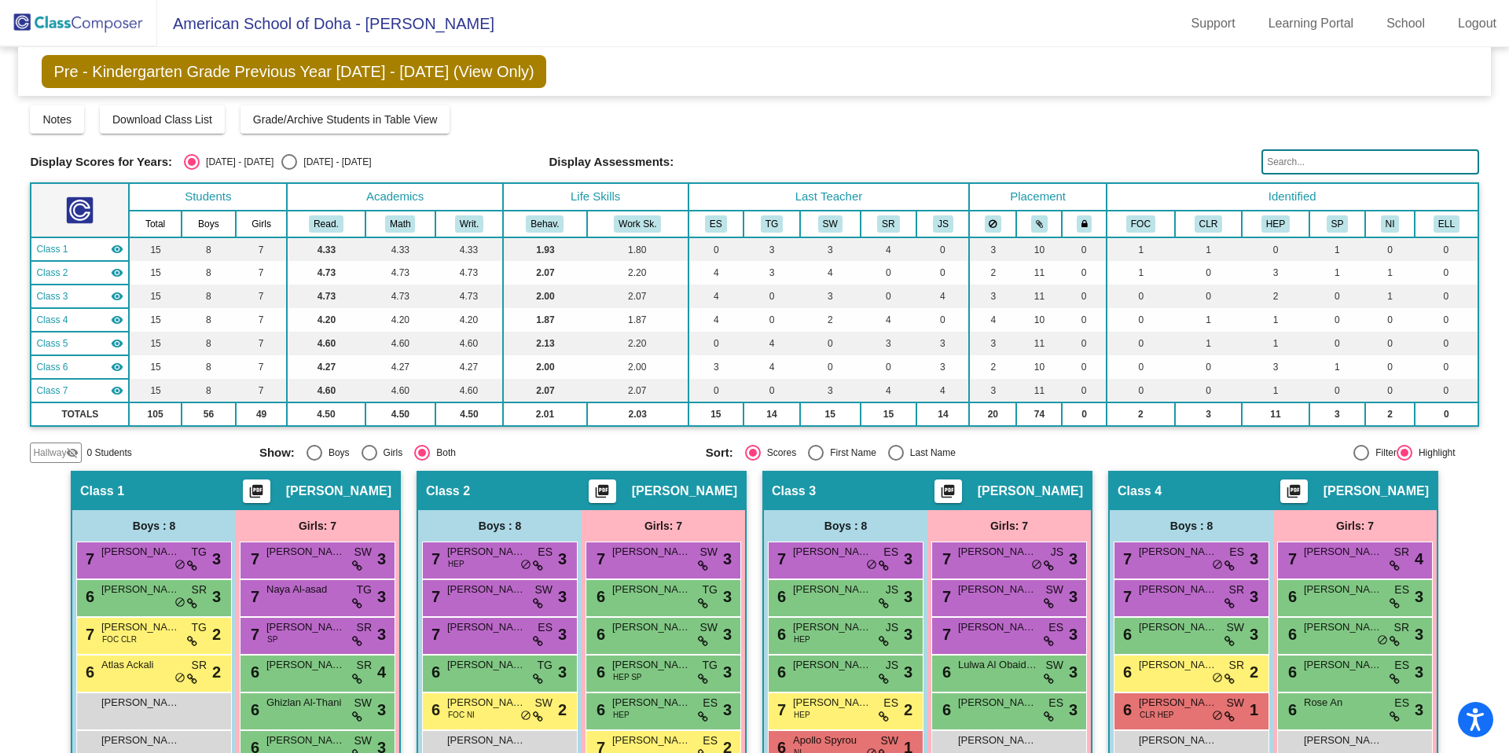
click at [260, 162] on mat-radio-group "[DATE] - [DATE] [DATE] - [DATE]" at bounding box center [277, 162] width 187 height 16
click at [281, 161] on div "Select an option" at bounding box center [289, 162] width 16 height 16
click at [288, 170] on input "[DATE] - [DATE]" at bounding box center [288, 170] width 1 height 1
radio input "true"
